Goal: Information Seeking & Learning: Understand process/instructions

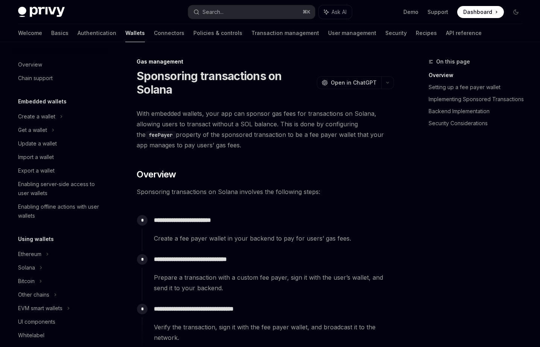
scroll to position [304, 0]
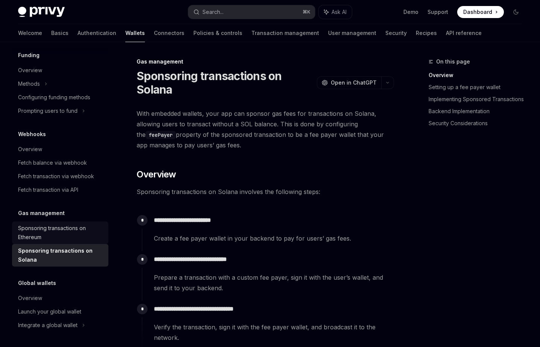
click at [53, 231] on div "Sponsoring transactions on Ethereum" at bounding box center [61, 233] width 86 height 18
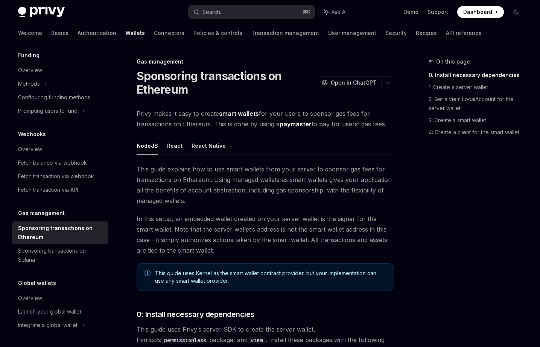
click at [233, 115] on strong "smart wallets" at bounding box center [239, 114] width 40 height 8
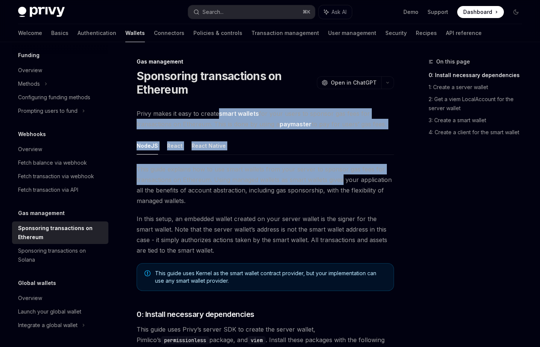
drag, startPoint x: 233, startPoint y: 115, endPoint x: 329, endPoint y: 176, distance: 113.3
click at [329, 176] on span "This guide explains how to use smart wallets from your server to sponsor gas fe…" at bounding box center [265, 185] width 257 height 42
drag, startPoint x: 329, startPoint y: 176, endPoint x: 220, endPoint y: 110, distance: 126.8
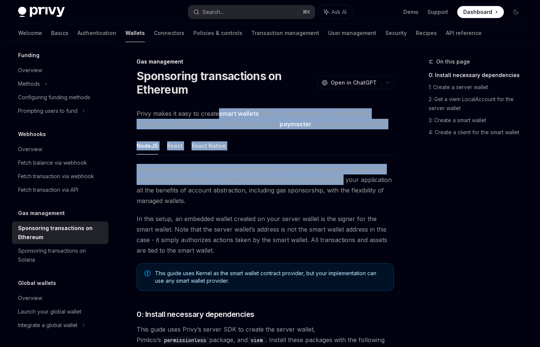
click at [220, 110] on strong "smart wallets" at bounding box center [239, 114] width 40 height 8
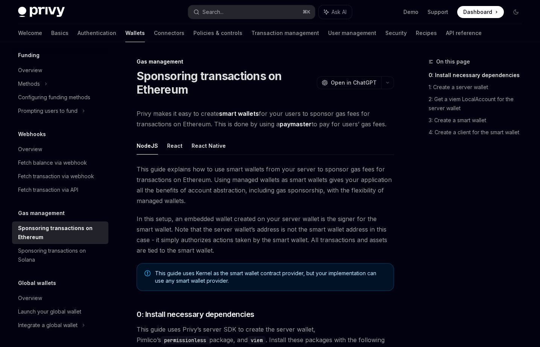
click at [184, 149] on ul "NodeJS React React Native" at bounding box center [265, 146] width 257 height 18
click at [175, 145] on button "React" at bounding box center [174, 146] width 15 height 18
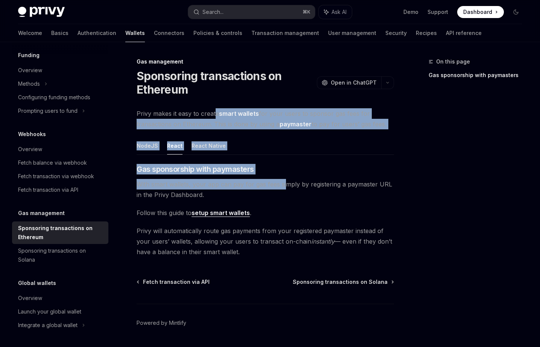
drag, startPoint x: 214, startPoint y: 112, endPoint x: 291, endPoint y: 188, distance: 108.3
click at [291, 188] on div "Privy makes it easy to create smart wallets for your users to sponsor gas fees …" at bounding box center [265, 182] width 257 height 149
click at [291, 188] on span "With smart wallets, your app can pay for gas fees simply by registering a payma…" at bounding box center [265, 189] width 257 height 21
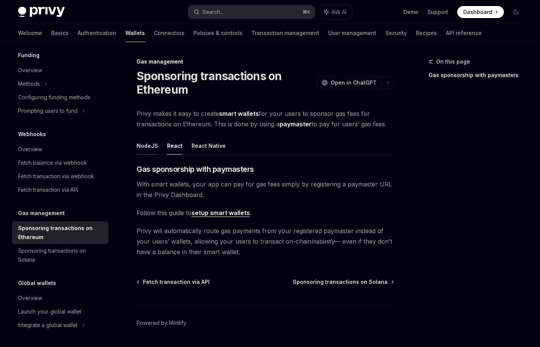
click at [150, 147] on button "NodeJS" at bounding box center [147, 146] width 21 height 18
type textarea "*"
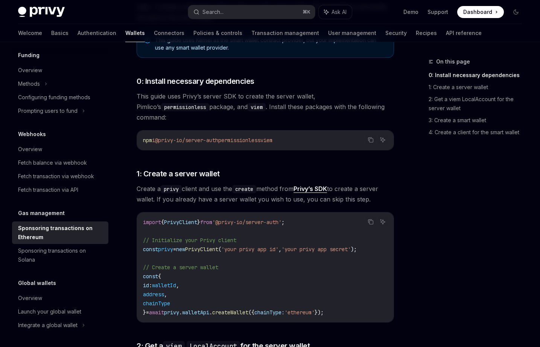
scroll to position [275, 0]
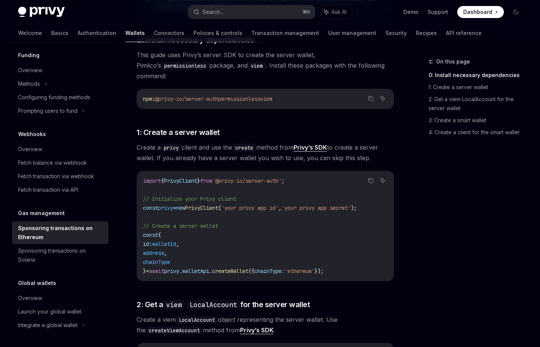
click at [208, 142] on span "Create a privy client and use the create method from Privy’s SDK to create a se…" at bounding box center [265, 152] width 257 height 21
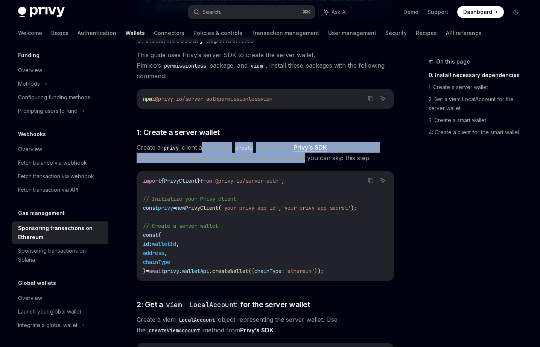
drag, startPoint x: 208, startPoint y: 139, endPoint x: 293, endPoint y: 149, distance: 86.0
click at [293, 149] on span "Create a privy client and use the create method from Privy’s SDK to create a se…" at bounding box center [265, 152] width 257 height 21
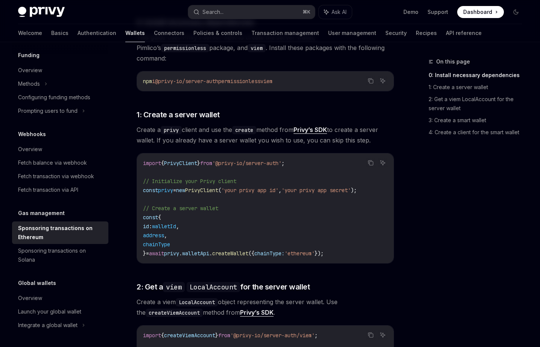
scroll to position [301, 0]
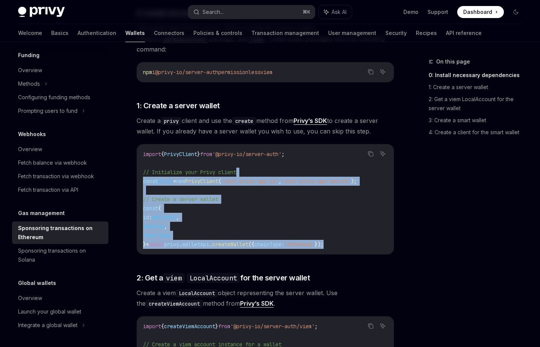
drag, startPoint x: 289, startPoint y: 173, endPoint x: 366, endPoint y: 231, distance: 96.7
click at [366, 231] on code "import { PrivyClient } from '@privy-io/server-auth' ; // Initialize your Privy …" at bounding box center [265, 199] width 245 height 99
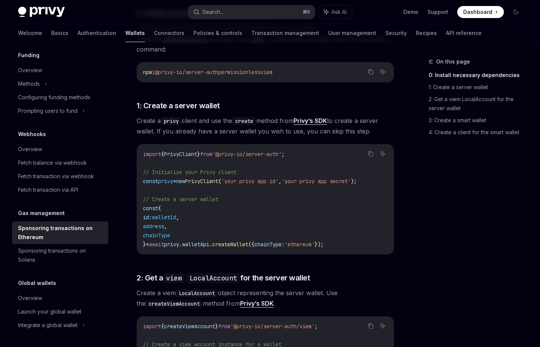
drag, startPoint x: 266, startPoint y: 242, endPoint x: 298, endPoint y: 245, distance: 32.1
click at [298, 245] on div "import { PrivyClient } from '@privy-io/server-auth' ; // Initialize your Privy …" at bounding box center [265, 199] width 257 height 110
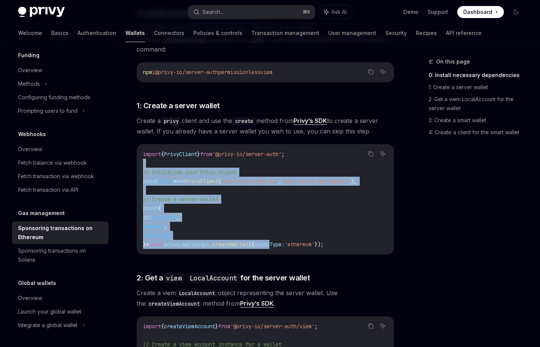
drag, startPoint x: 287, startPoint y: 232, endPoint x: 219, endPoint y: 149, distance: 107.7
click at [219, 150] on code "import { PrivyClient } from '@privy-io/server-auth' ; // Initialize your Privy …" at bounding box center [265, 199] width 245 height 99
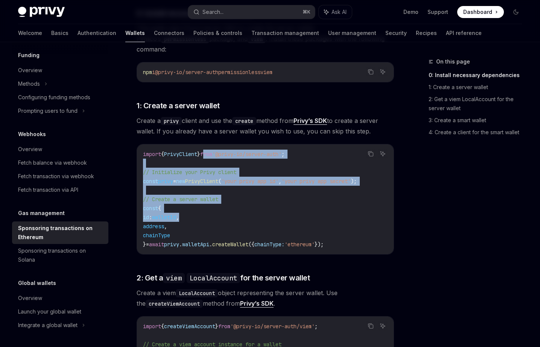
drag, startPoint x: 214, startPoint y: 144, endPoint x: 272, endPoint y: 214, distance: 90.8
click at [272, 214] on code "import { PrivyClient } from '@privy-io/server-auth' ; // Initialize your Privy …" at bounding box center [265, 199] width 245 height 99
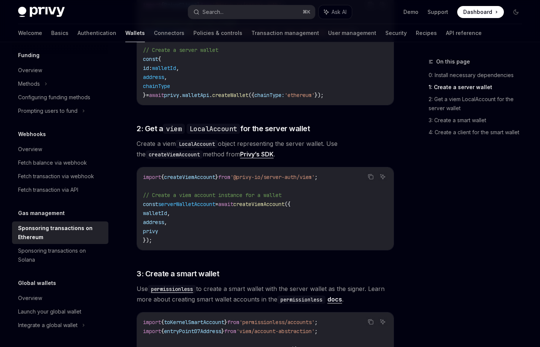
scroll to position [452, 0]
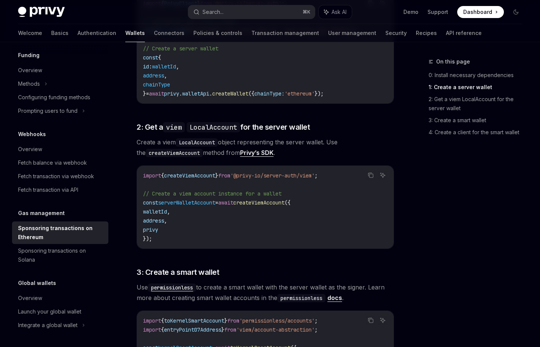
click at [164, 172] on span "{" at bounding box center [162, 175] width 3 height 7
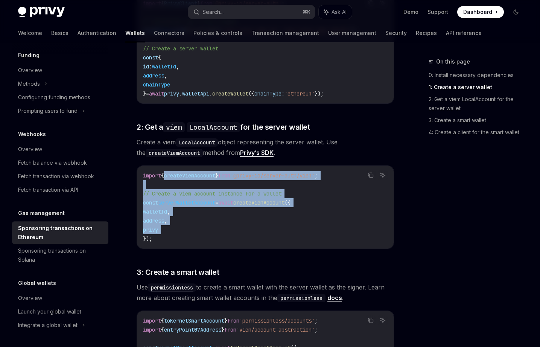
drag, startPoint x: 165, startPoint y: 165, endPoint x: 259, endPoint y: 228, distance: 113.0
click at [258, 227] on code "import { createViemAccount } from '@privy-io/server-auth/viem' ; // Create a vi…" at bounding box center [265, 207] width 245 height 72
click at [259, 228] on code "import { createViemAccount } from '@privy-io/server-auth/viem' ; // Create a vi…" at bounding box center [265, 207] width 245 height 72
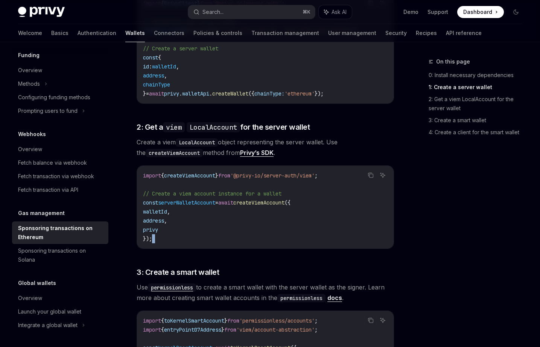
drag, startPoint x: 259, startPoint y: 228, endPoint x: 255, endPoint y: 232, distance: 5.1
click at [255, 231] on code "import { createViemAccount } from '@privy-io/server-auth/viem' ; // Create a vi…" at bounding box center [265, 207] width 245 height 72
click at [255, 232] on code "import { createViemAccount } from '@privy-io/server-auth/viem' ; // Create a vi…" at bounding box center [265, 207] width 245 height 72
drag, startPoint x: 255, startPoint y: 232, endPoint x: 241, endPoint y: 225, distance: 16.0
click at [241, 225] on code "import { createViemAccount } from '@privy-io/server-auth/viem' ; // Create a vi…" at bounding box center [265, 207] width 245 height 72
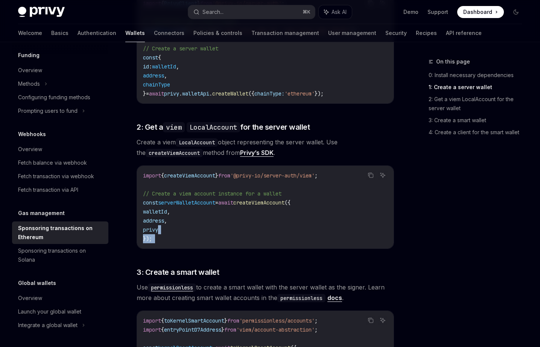
click at [241, 225] on code "import { createViemAccount } from '@privy-io/server-auth/viem' ; // Create a vi…" at bounding box center [265, 207] width 245 height 72
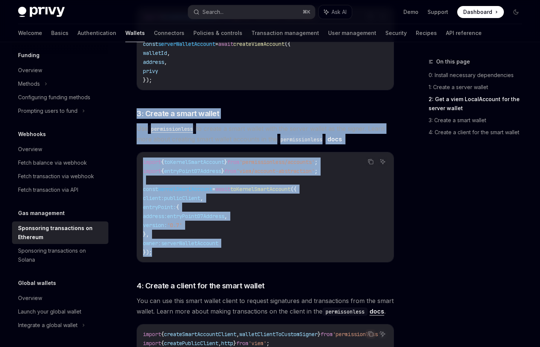
drag, startPoint x: 228, startPoint y: 95, endPoint x: 270, endPoint y: 244, distance: 155.2
click at [270, 243] on div "This guide explains how to use smart wallets from your server to sponsor gas fe…" at bounding box center [265, 76] width 257 height 1047
click at [270, 244] on code "import { toKernelSmartAccount } from 'permissionless/accounts' ; import { entry…" at bounding box center [265, 207] width 245 height 99
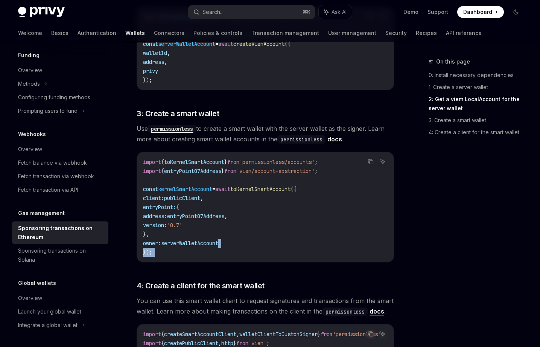
drag, startPoint x: 270, startPoint y: 244, endPoint x: 289, endPoint y: 232, distance: 22.0
click at [289, 232] on code "import { toKernelSmartAccount } from 'permissionless/accounts' ; import { entry…" at bounding box center [265, 207] width 245 height 99
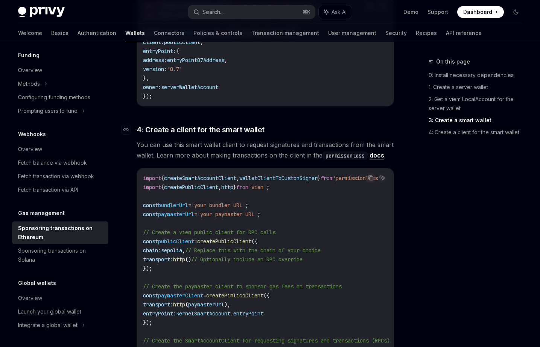
click at [175, 125] on span "4: Create a client for the smart wallet" at bounding box center [201, 130] width 128 height 11
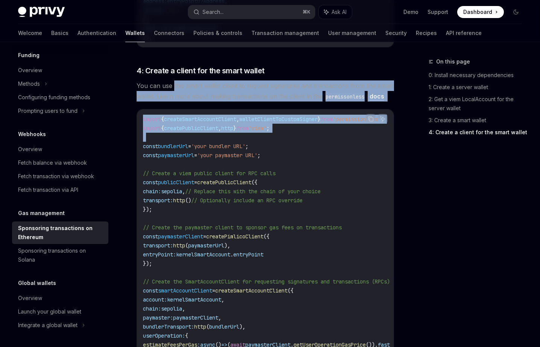
scroll to position [827, 0]
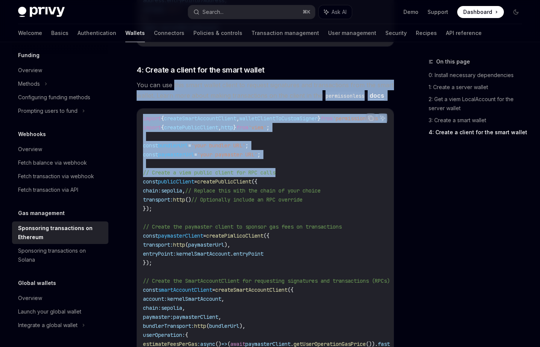
drag, startPoint x: 175, startPoint y: 123, endPoint x: 272, endPoint y: 166, distance: 105.4
click at [272, 169] on span "// Create a viem public client for RPC calls" at bounding box center [209, 172] width 132 height 7
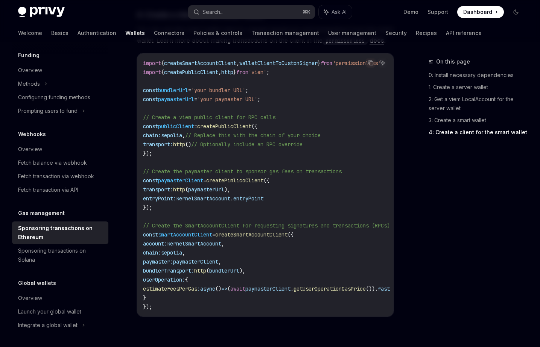
scroll to position [886, 0]
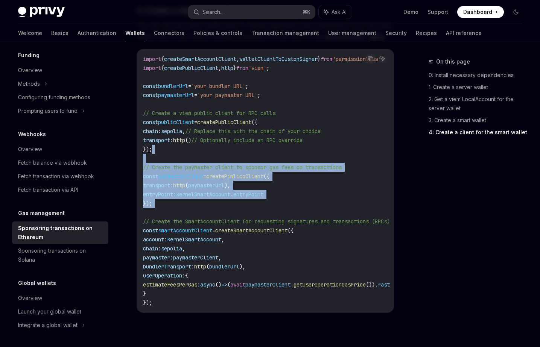
drag, startPoint x: 263, startPoint y: 143, endPoint x: 271, endPoint y: 209, distance: 66.0
click at [271, 209] on code "import { createSmartAccountClient , walletClientToCustomSigner } from 'permissi…" at bounding box center [275, 181] width 265 height 253
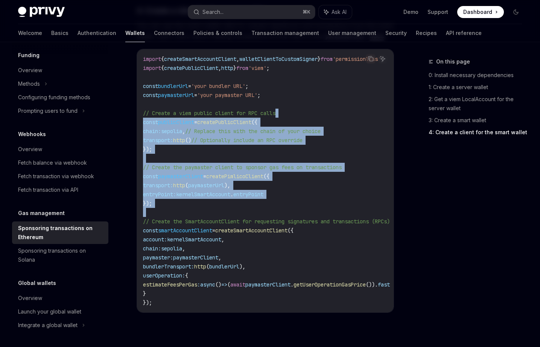
drag, startPoint x: 271, startPoint y: 209, endPoint x: 286, endPoint y: 102, distance: 107.8
click at [286, 102] on code "import { createSmartAccountClient , walletClientToCustomSigner } from 'permissi…" at bounding box center [275, 181] width 265 height 253
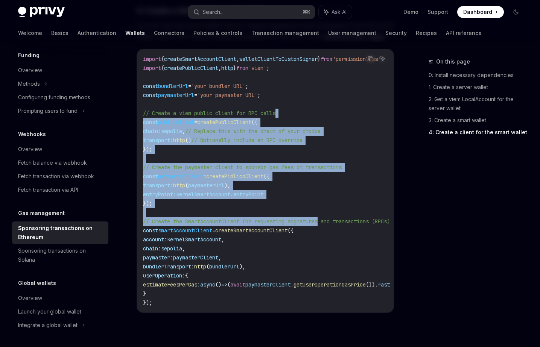
drag, startPoint x: 286, startPoint y: 102, endPoint x: 313, endPoint y: 223, distance: 123.8
click at [312, 222] on code "import { createSmartAccountClient , walletClientToCustomSigner } from 'permissi…" at bounding box center [275, 181] width 265 height 253
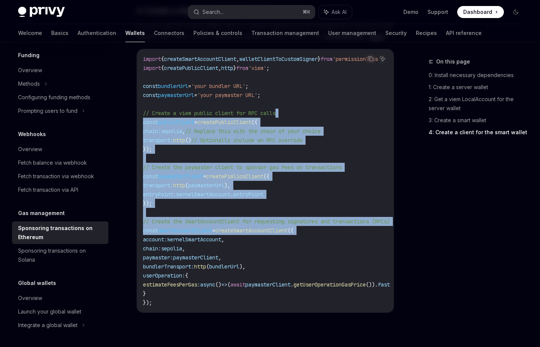
click at [314, 223] on code "import { createSmartAccountClient , walletClientToCustomSigner } from 'permissi…" at bounding box center [275, 181] width 265 height 253
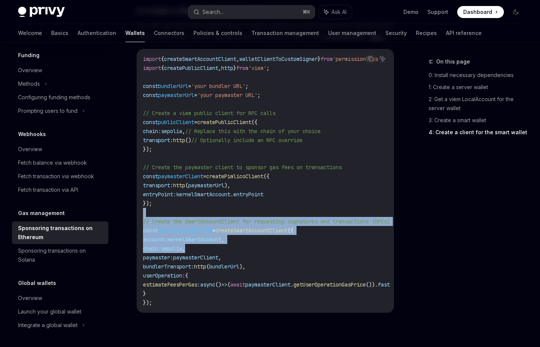
drag, startPoint x: 318, startPoint y: 245, endPoint x: 310, endPoint y: 198, distance: 47.6
click at [310, 199] on code "import { createSmartAccountClient , walletClientToCustomSigner } from 'permissi…" at bounding box center [275, 181] width 265 height 253
click at [310, 198] on code "import { createSmartAccountClient , walletClientToCustomSigner } from 'permissi…" at bounding box center [275, 181] width 265 height 253
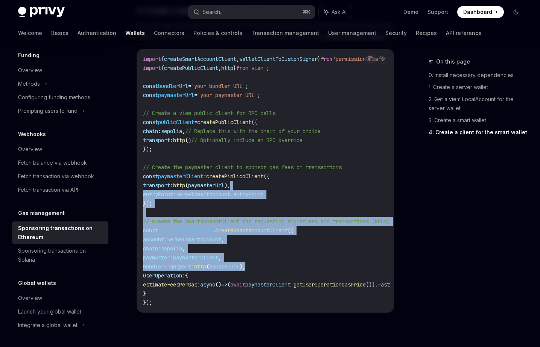
drag, startPoint x: 306, startPoint y: 177, endPoint x: 305, endPoint y: 257, distance: 79.8
click at [305, 257] on code "import { createSmartAccountClient , walletClientToCustomSigner } from 'permissi…" at bounding box center [275, 181] width 265 height 253
